Goal: Information Seeking & Learning: Learn about a topic

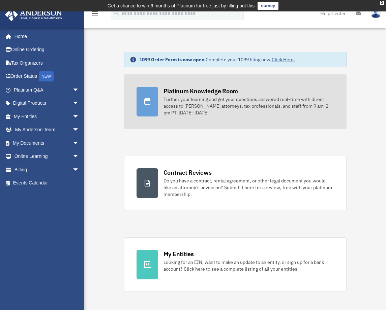
click at [175, 99] on div "Further your learning and get your questions answered real-time with direct acc…" at bounding box center [248, 106] width 171 height 20
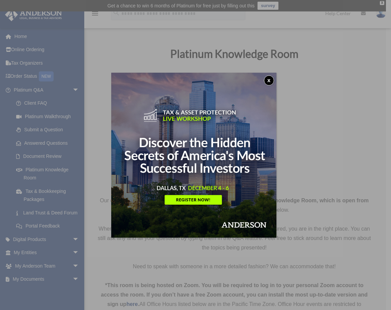
click at [271, 82] on button "x" at bounding box center [269, 80] width 10 height 10
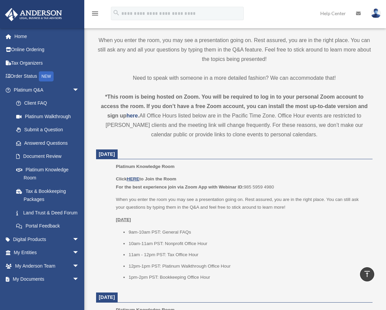
scroll to position [178, 0]
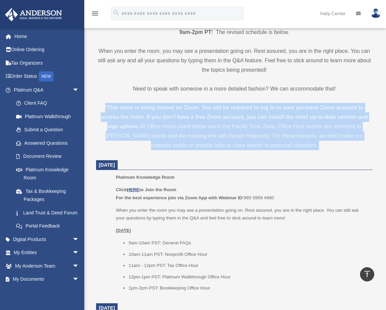
drag, startPoint x: 309, startPoint y: 151, endPoint x: 89, endPoint y: 107, distance: 223.9
copy div "*This room is being hosted on Zoom. You will be required to log in to your pers…"
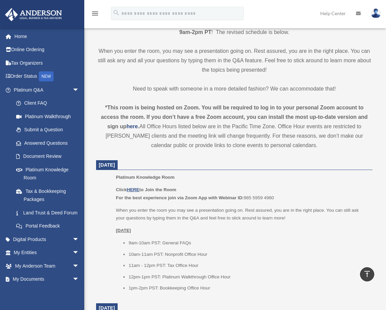
click at [218, 197] on b "For the best experience join via Zoom App with Webinar ID:" at bounding box center [180, 197] width 128 height 5
copy p "For the best experience join via Zoom App with Webinar ID:"
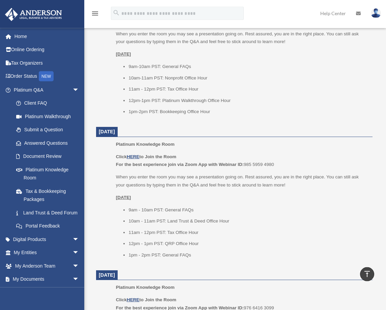
scroll to position [351, 0]
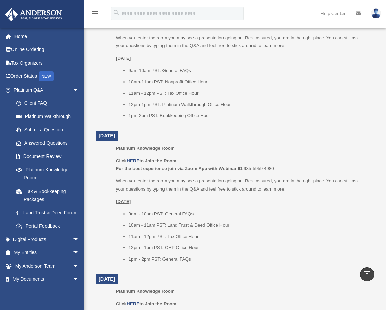
click at [219, 123] on div "Platinum Knowledge Room Click HERE to Join the Room For the best experience joi…" at bounding box center [242, 62] width 252 height 123
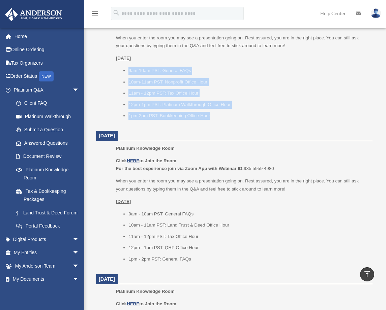
drag, startPoint x: 215, startPoint y: 120, endPoint x: 126, endPoint y: 70, distance: 102.9
click at [125, 70] on ul "9am-10am PST: General FAQs 10am-11am PST: Nonprofit Office Hour 11am - 12pm PST…" at bounding box center [242, 93] width 252 height 53
copy ul "9am-10am PST: General FAQs 10am-11am PST: Nonprofit Office Hour 11am - 12pm PST…"
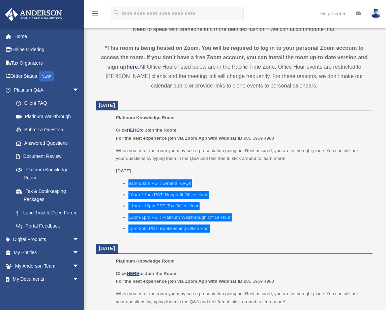
scroll to position [253, 0]
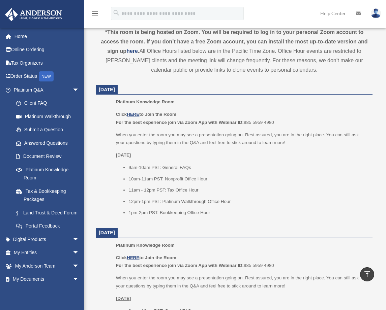
click at [344, 221] on div "Platinum Knowledge Room Click HERE to Join the Room For the best experience joi…" at bounding box center [242, 159] width 252 height 123
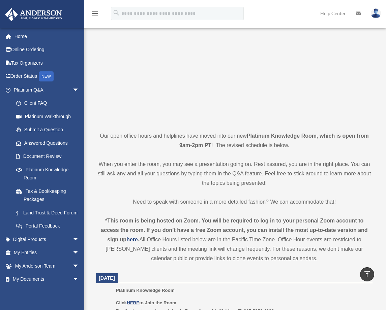
scroll to position [0, 0]
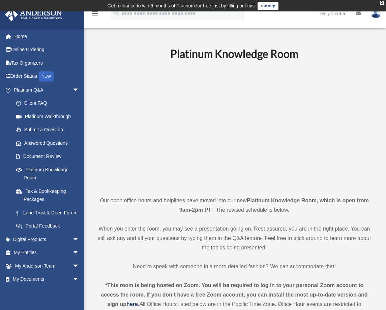
click at [373, 14] on img at bounding box center [376, 13] width 10 height 10
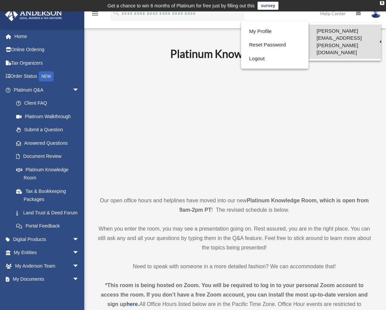
click at [344, 30] on link "[PERSON_NAME][EMAIL_ADDRESS][PERSON_NAME][DOMAIN_NAME]" at bounding box center [344, 42] width 72 height 34
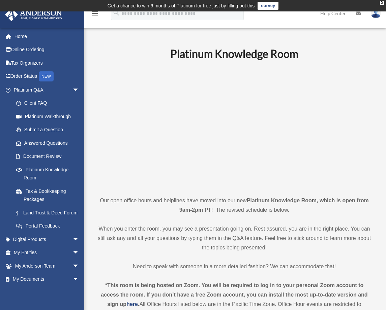
drag, startPoint x: 342, startPoint y: 30, endPoint x: 344, endPoint y: 26, distance: 4.7
click at [370, 13] on link at bounding box center [376, 13] width 20 height 30
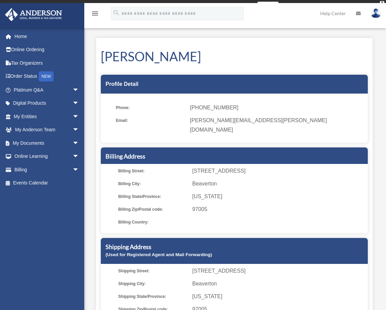
click at [377, 16] on img at bounding box center [376, 13] width 10 height 10
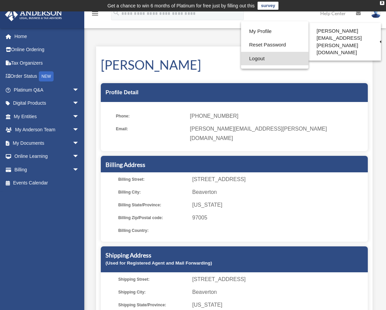
click at [251, 60] on link "Logout" at bounding box center [274, 59] width 67 height 14
